Goal: Information Seeking & Learning: Check status

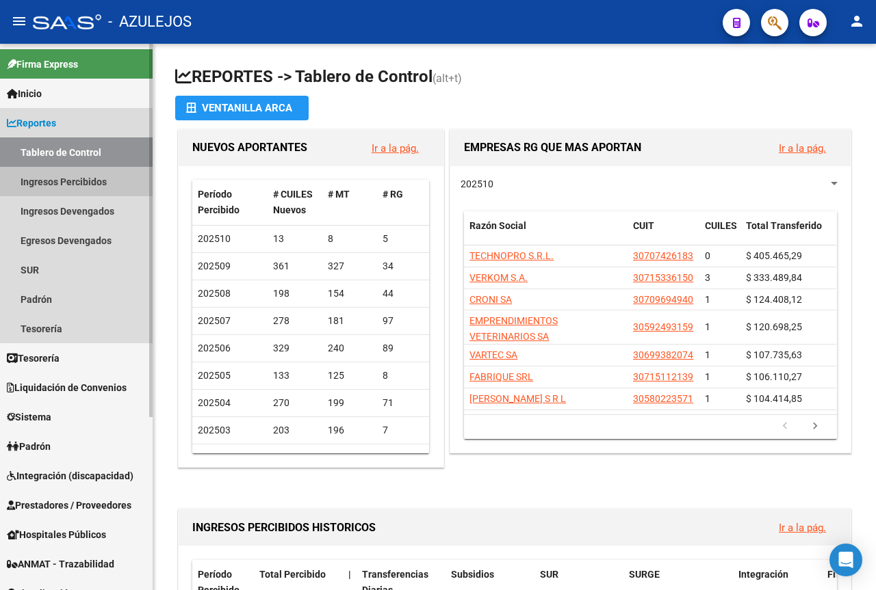
click at [44, 185] on link "Ingresos Percibidos" at bounding box center [76, 181] width 153 height 29
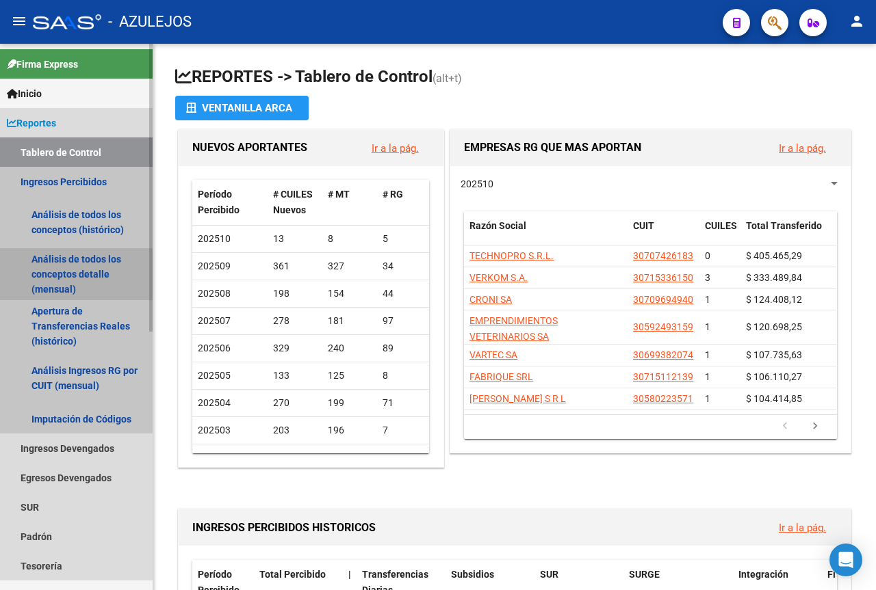
click at [39, 277] on link "Análisis de todos los conceptos detalle (mensual)" at bounding box center [76, 274] width 153 height 52
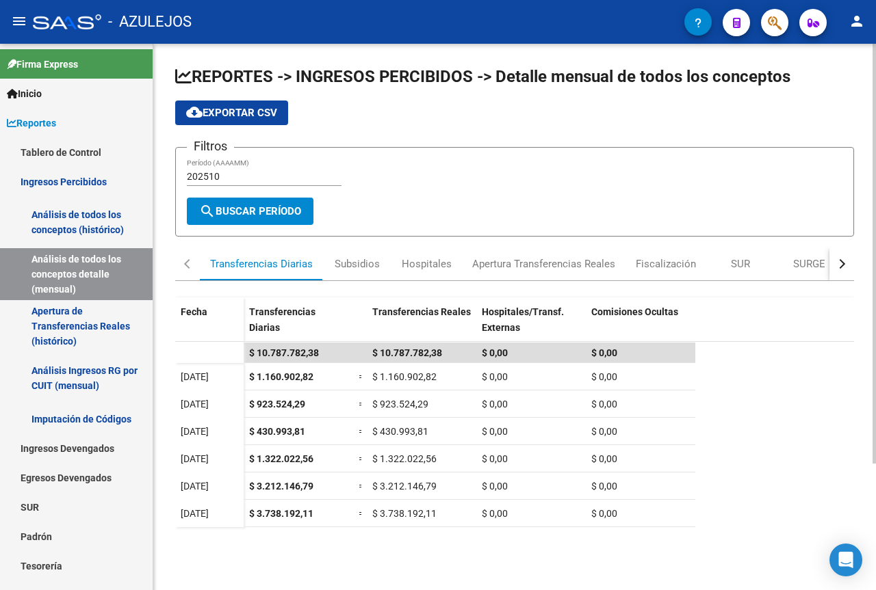
click at [838, 375] on datatable-scroller "$ 10.787.782,38 $ 10.787.782,38 $ 0,00 $ 0,00 [DATE] $ 1.160.902,82 = $ 1.160.9…" at bounding box center [514, 425] width 679 height 164
click at [854, 18] on mat-icon "person" at bounding box center [856, 21] width 16 height 16
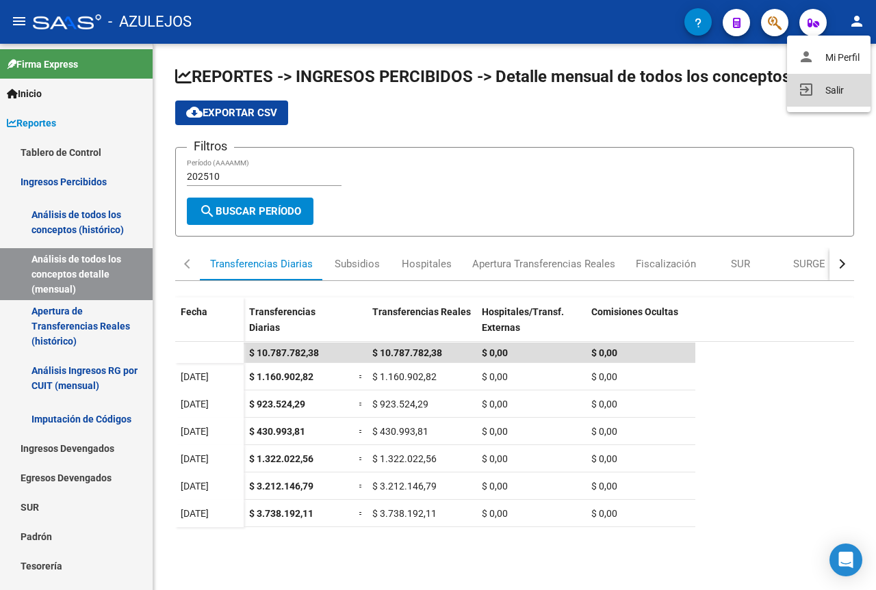
click at [837, 87] on button "exit_to_app Salir" at bounding box center [828, 90] width 83 height 33
